Goal: Navigation & Orientation: Find specific page/section

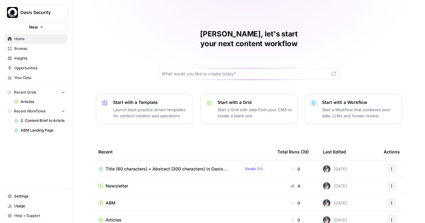
drag, startPoint x: 0, startPoint y: 0, endPoint x: 37, endPoint y: 59, distance: 69.2
click at [37, 59] on span "Insights" at bounding box center [39, 58] width 51 height 5
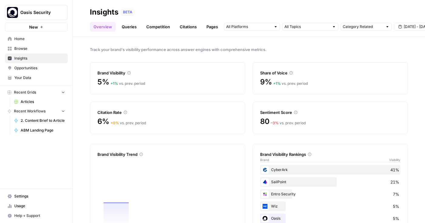
click at [131, 26] on link "Queries" at bounding box center [129, 27] width 22 height 10
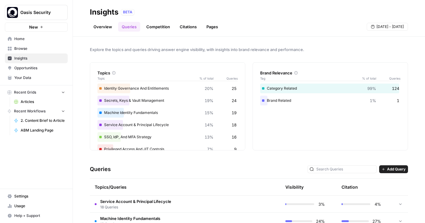
click at [104, 24] on link "Overview" at bounding box center [103, 27] width 26 height 10
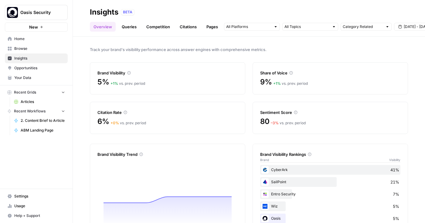
click at [40, 67] on span "Opportunities" at bounding box center [39, 67] width 51 height 5
